Goal: Information Seeking & Learning: Learn about a topic

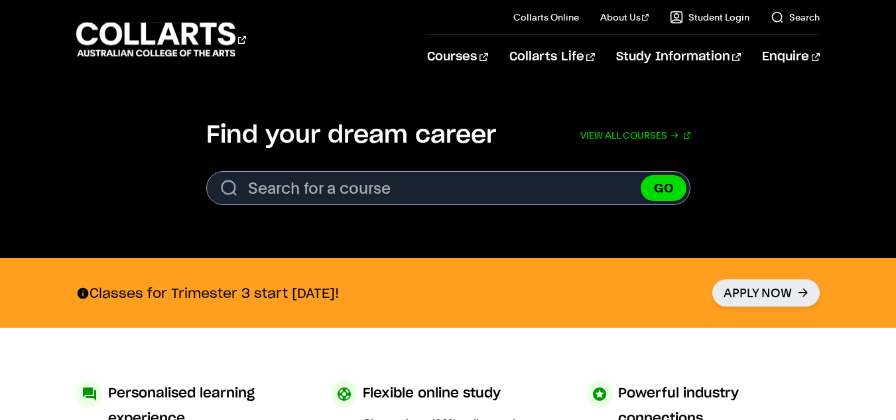
scroll to position [393, 0]
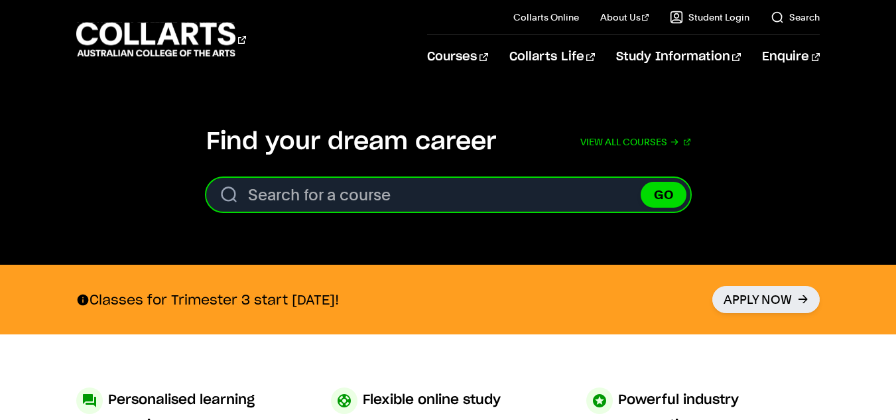
click at [570, 202] on input "Search for a course" at bounding box center [448, 195] width 484 height 34
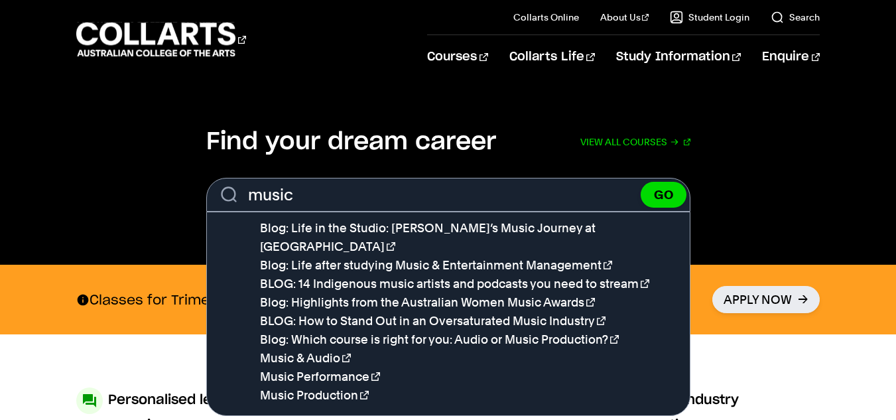
click at [335, 369] on link "Music Performance" at bounding box center [320, 376] width 120 height 14
type input "Music Performance"
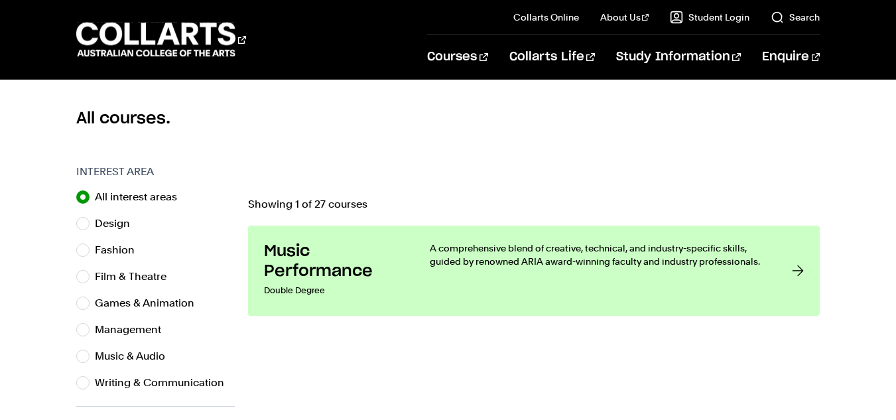
scroll to position [410, 0]
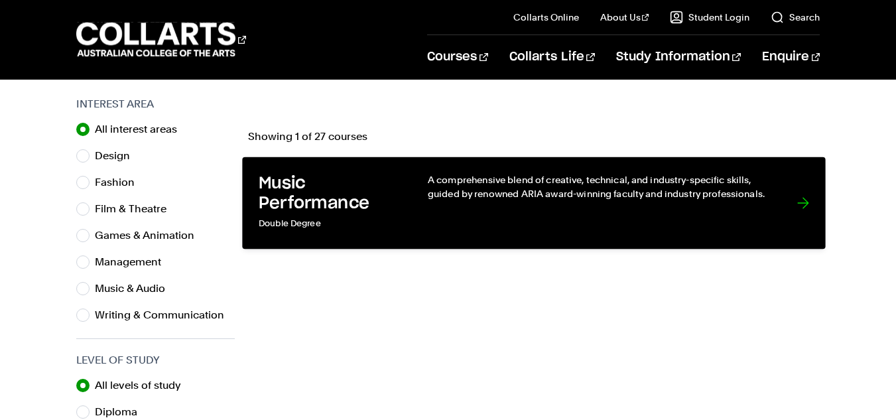
click at [765, 212] on div "A comprehensive blend of creative, technical, and industry-specific skills, gui…" at bounding box center [599, 203] width 342 height 60
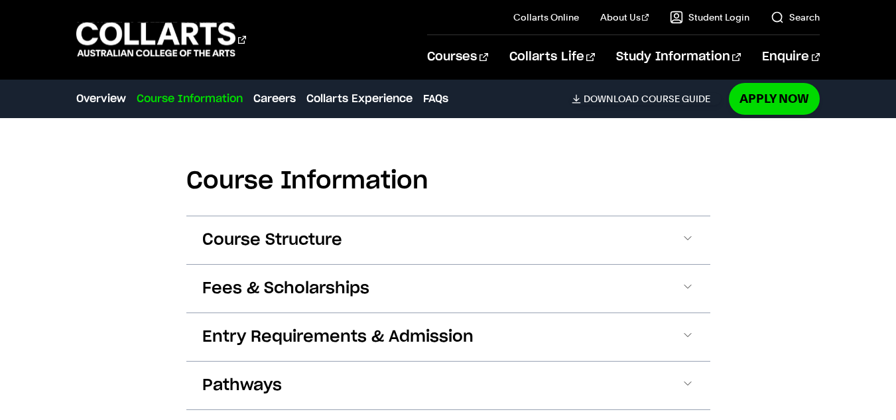
scroll to position [1274, 0]
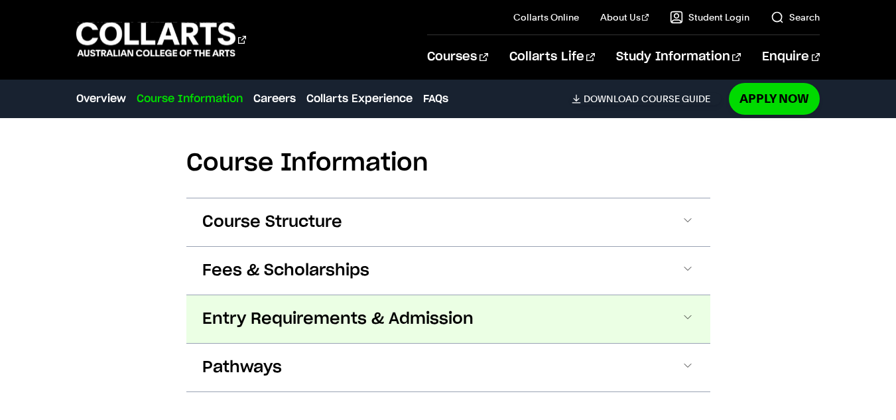
click at [688, 326] on span at bounding box center [687, 318] width 13 height 17
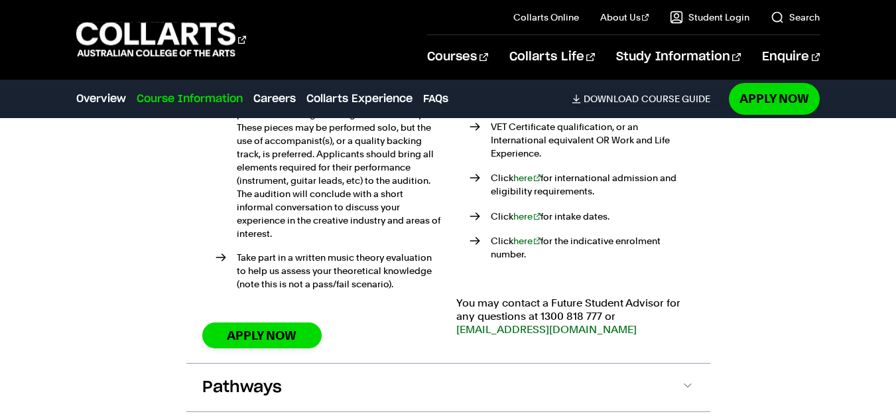
scroll to position [1743, 0]
